Goal: Navigation & Orientation: Find specific page/section

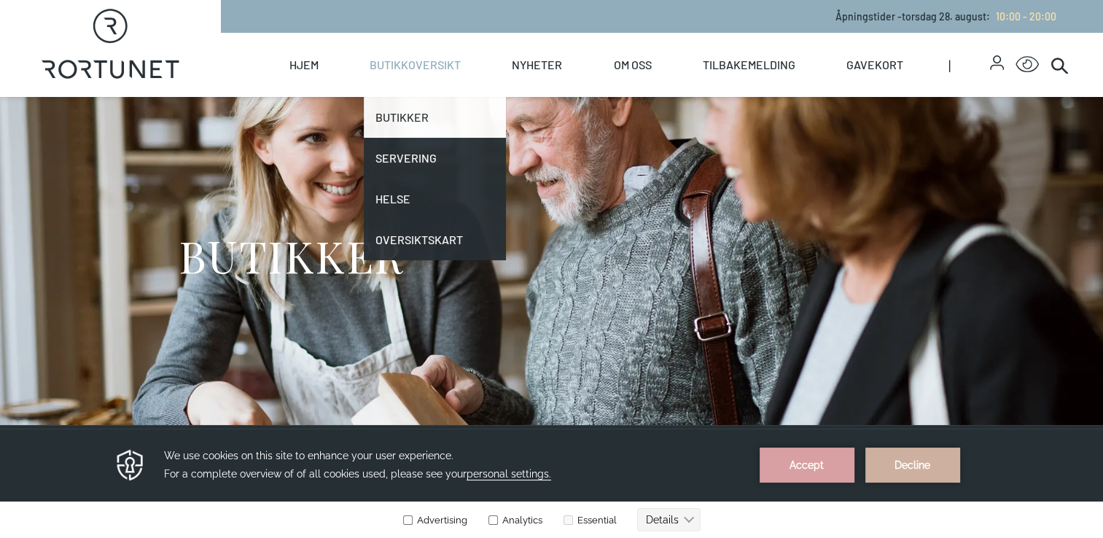
click at [419, 117] on link "Butikker" at bounding box center [435, 117] width 142 height 41
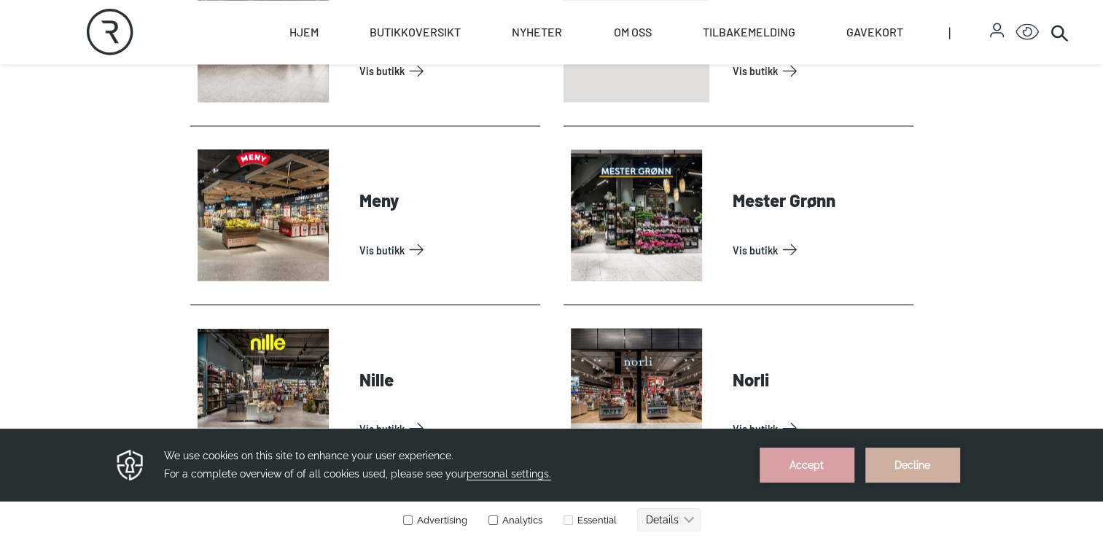
scroll to position [2565, 0]
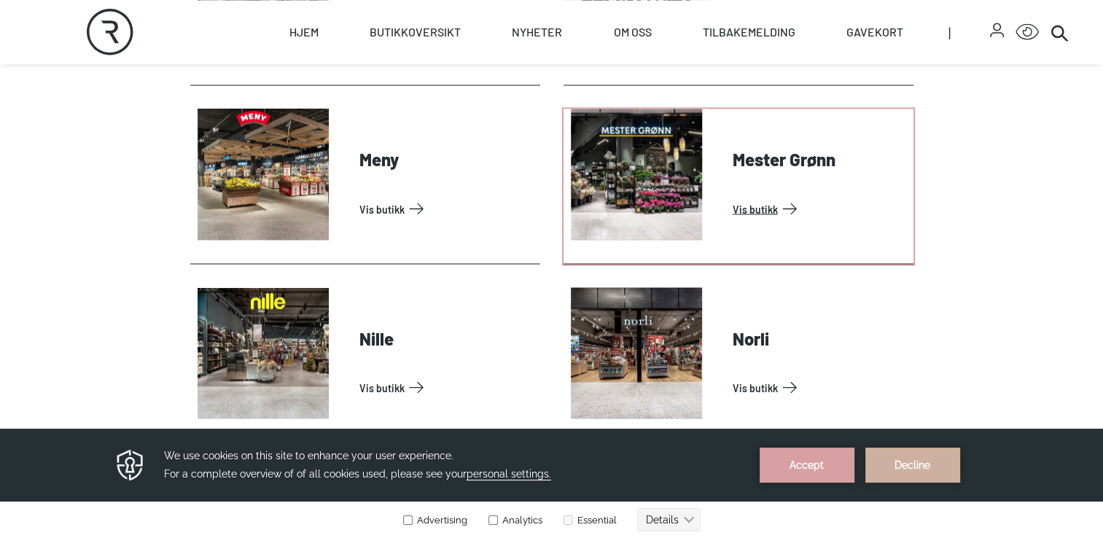
click at [732, 201] on link "Vis butikk" at bounding box center [819, 208] width 175 height 23
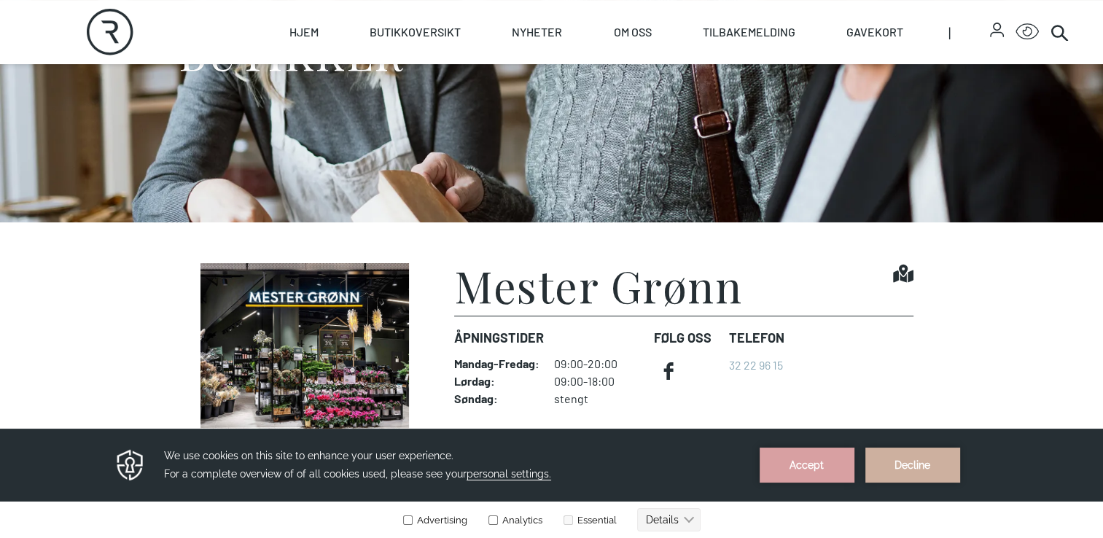
scroll to position [201, 0]
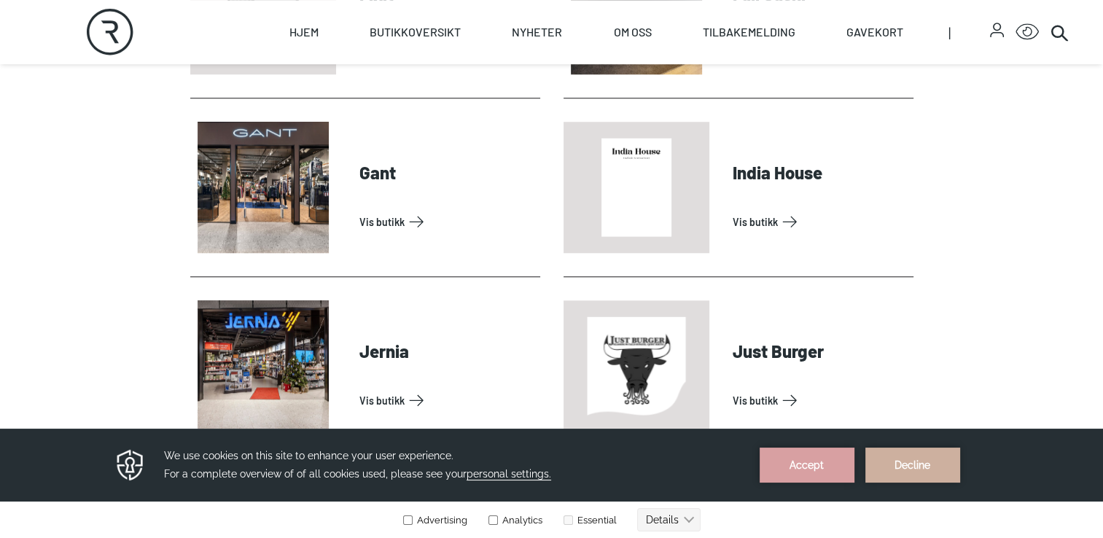
scroll to position [1361, 0]
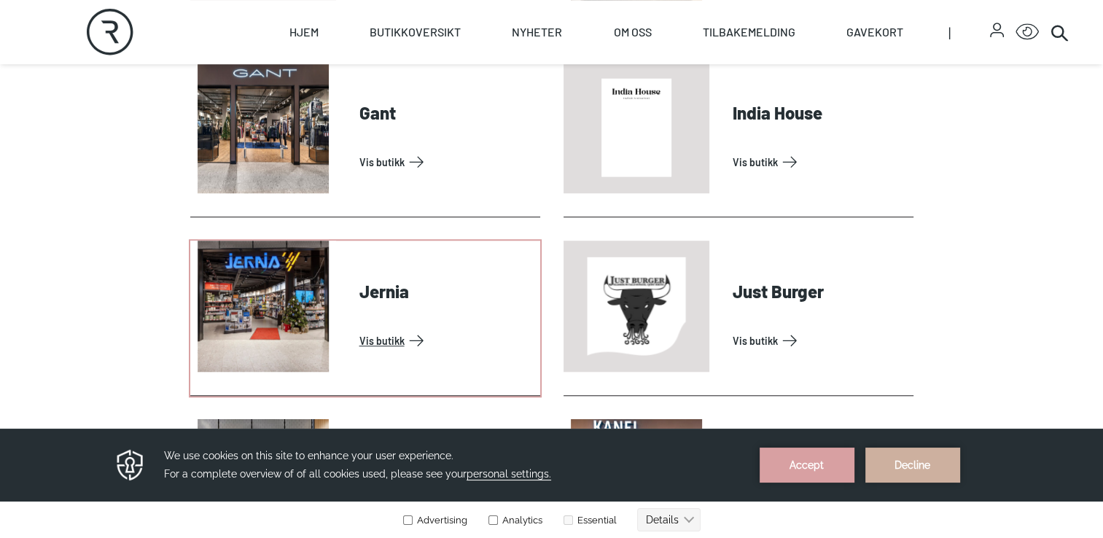
click at [359, 329] on link "Vis butikk" at bounding box center [446, 340] width 175 height 23
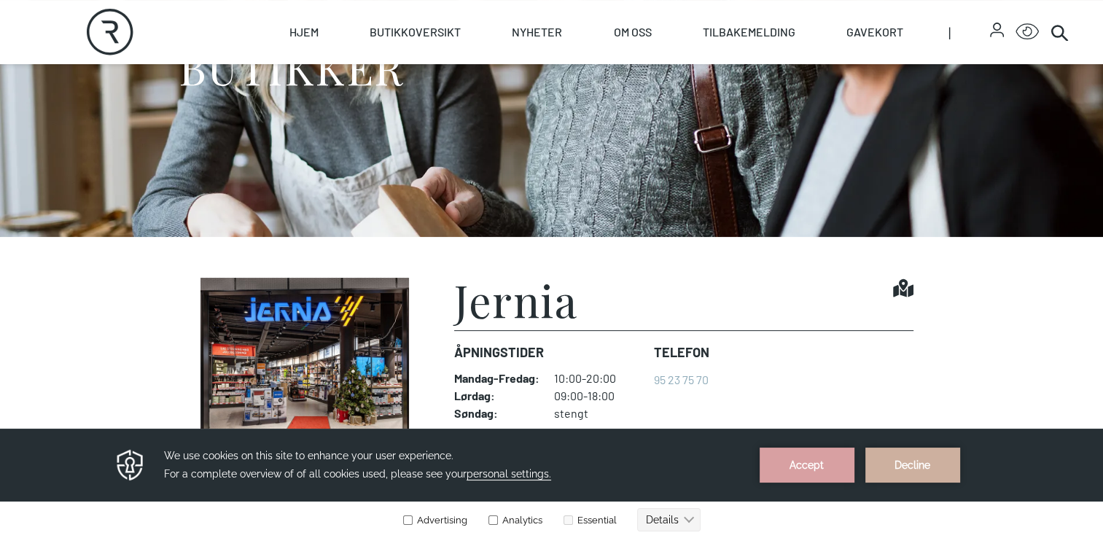
scroll to position [185, 0]
